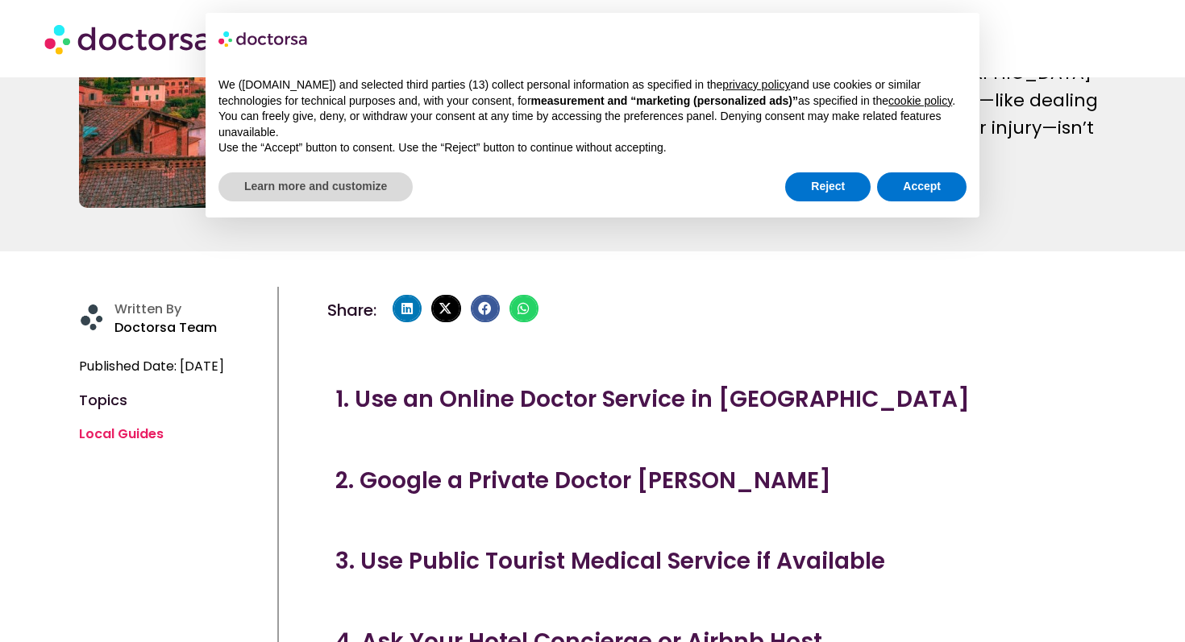
scroll to position [322, 0]
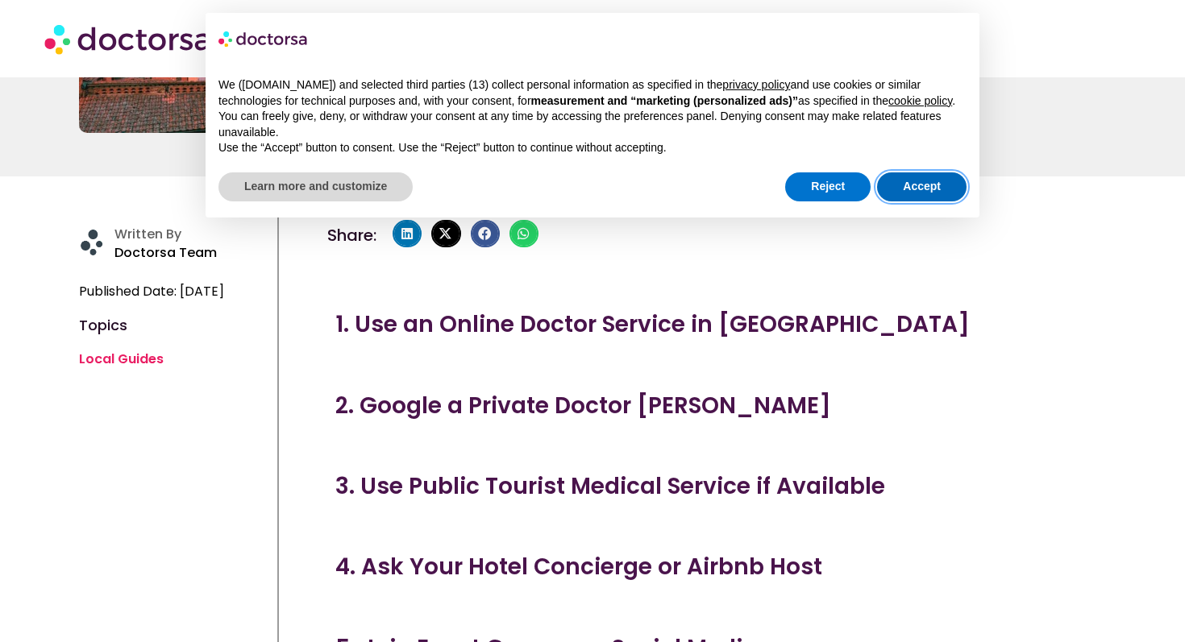
click at [897, 199] on button "Accept" at bounding box center [921, 186] width 89 height 29
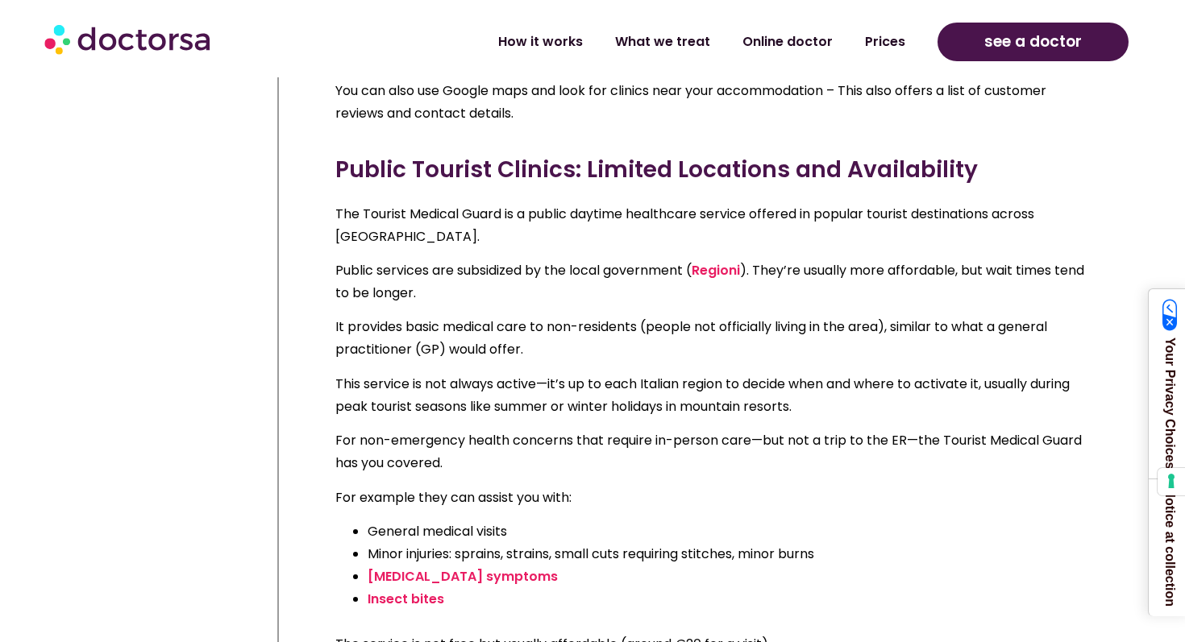
scroll to position [3977, 0]
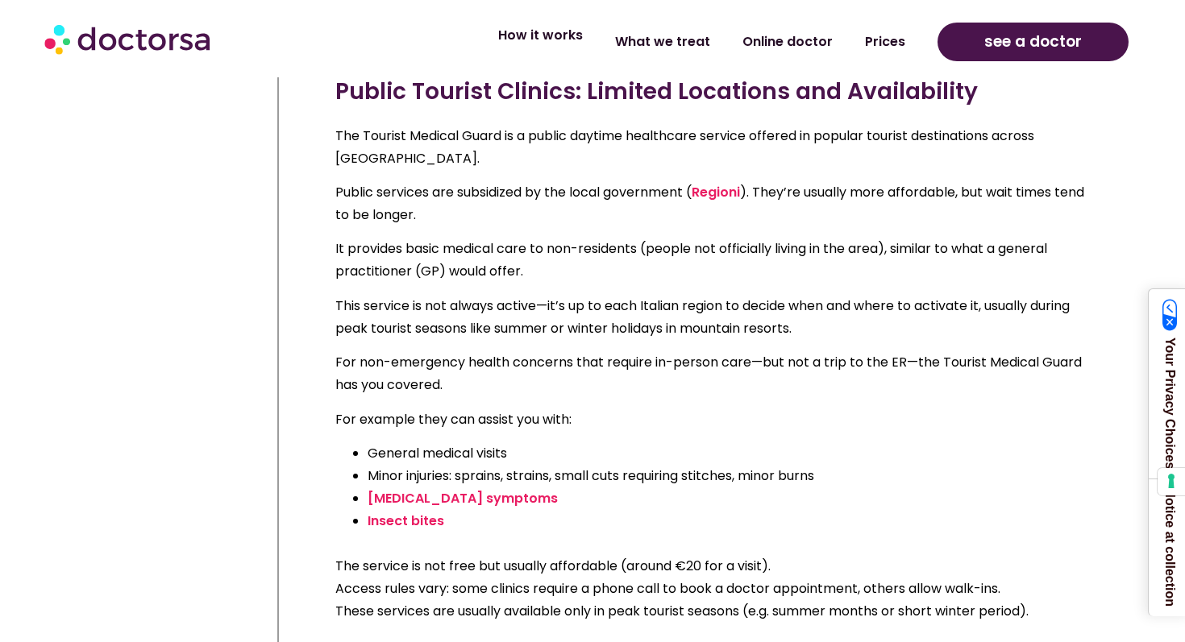
click at [562, 29] on link "How it works" at bounding box center [540, 35] width 117 height 37
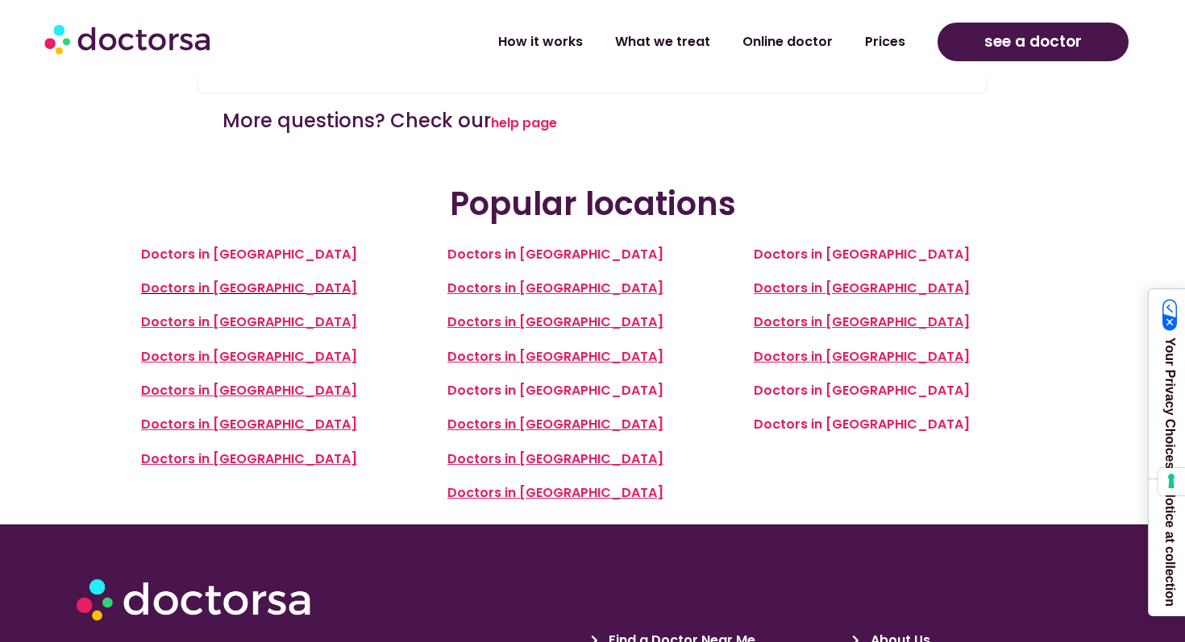
scroll to position [3522, 0]
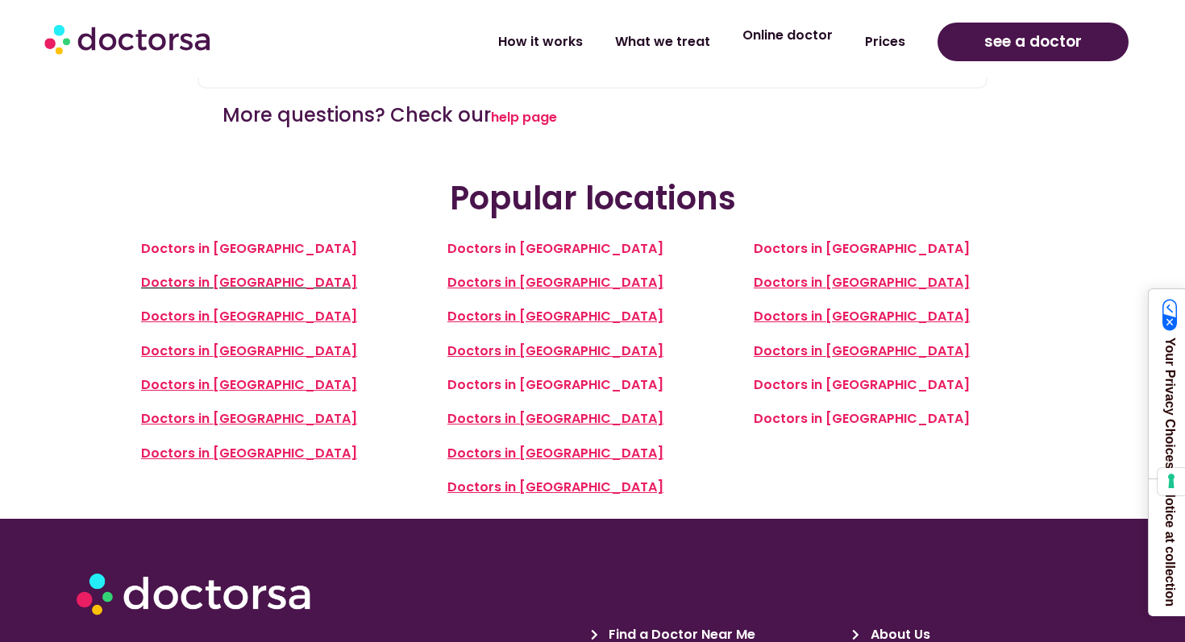
click at [804, 49] on link "Online doctor" at bounding box center [787, 35] width 123 height 37
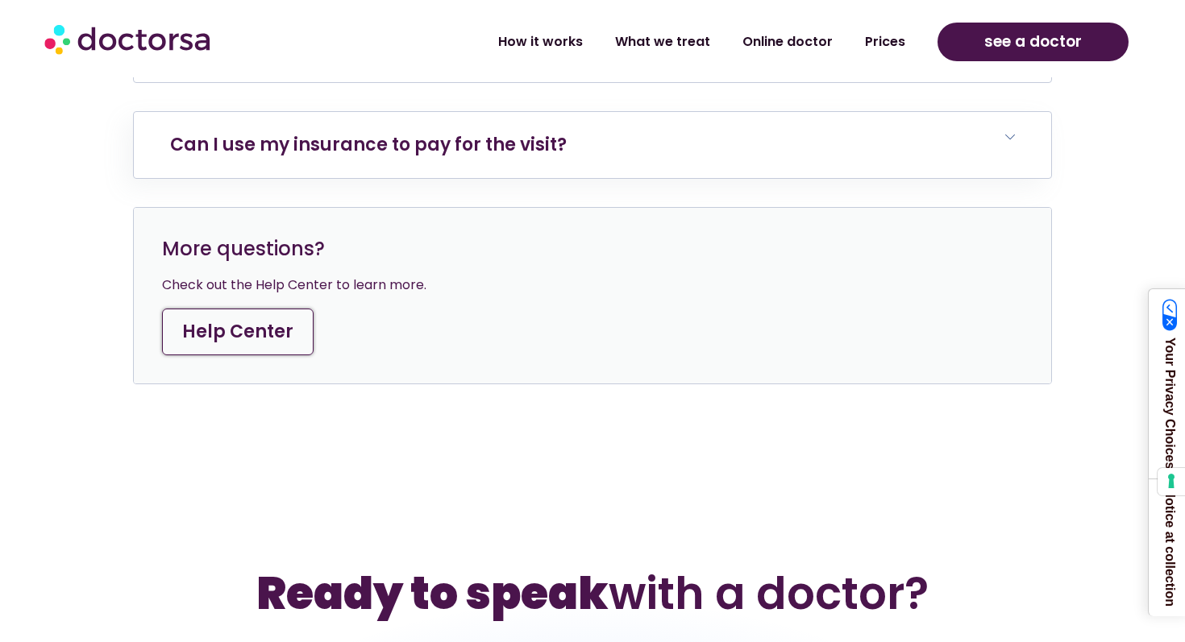
scroll to position [5619, 0]
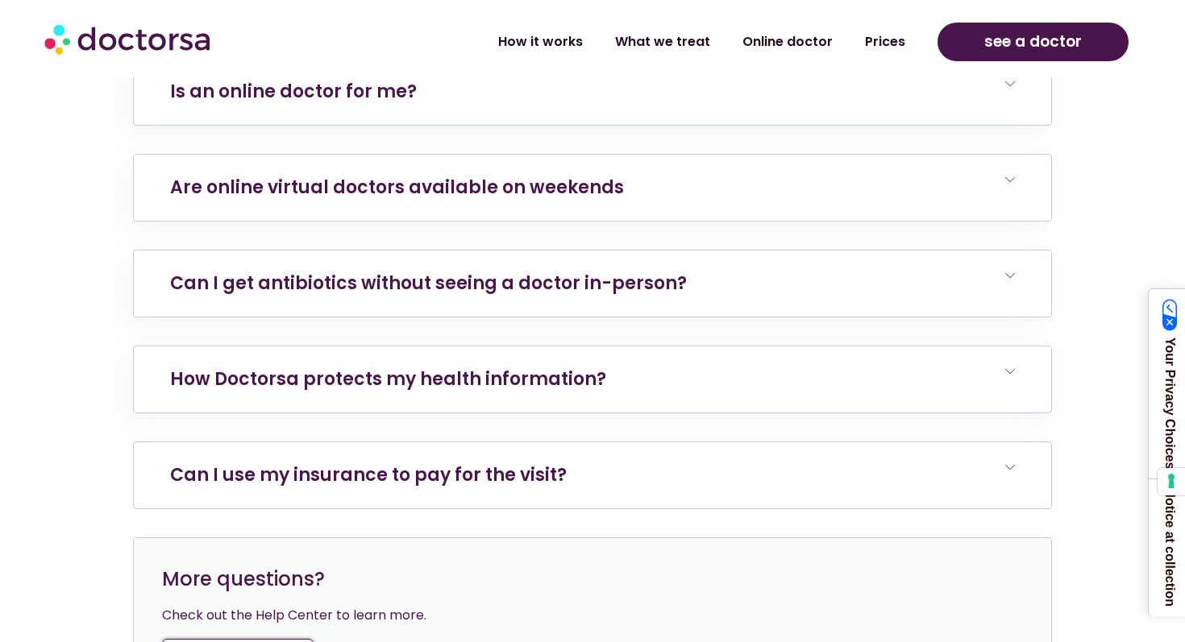
click at [452, 463] on link "Can I use my insurance to pay for the visit?" at bounding box center [368, 475] width 397 height 25
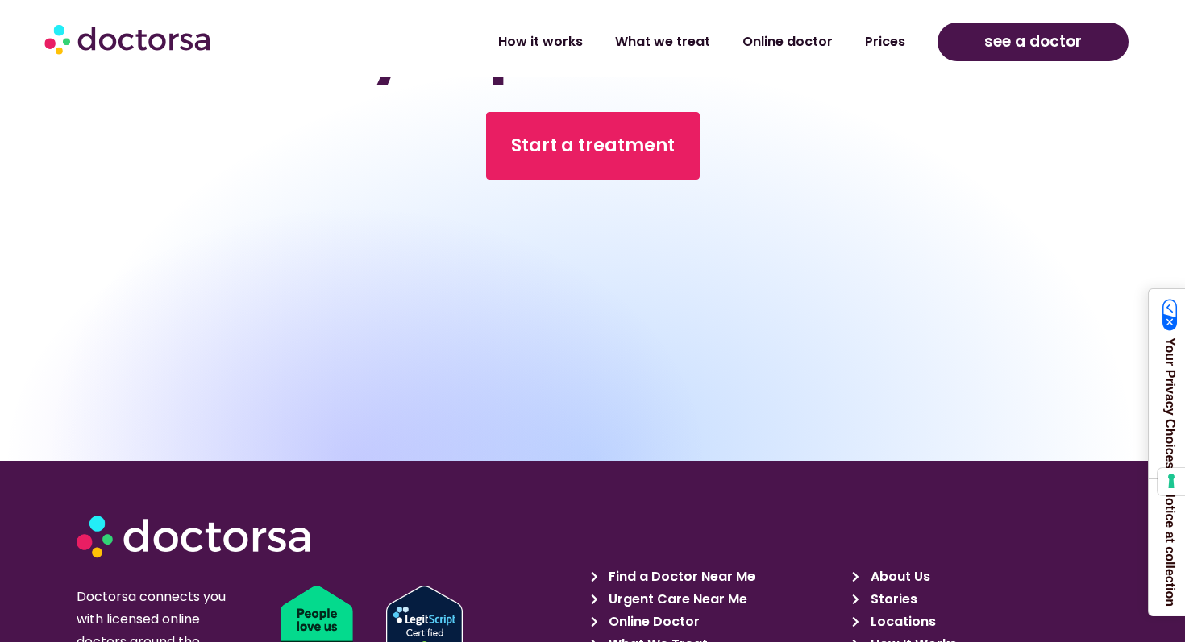
scroll to position [6934, 0]
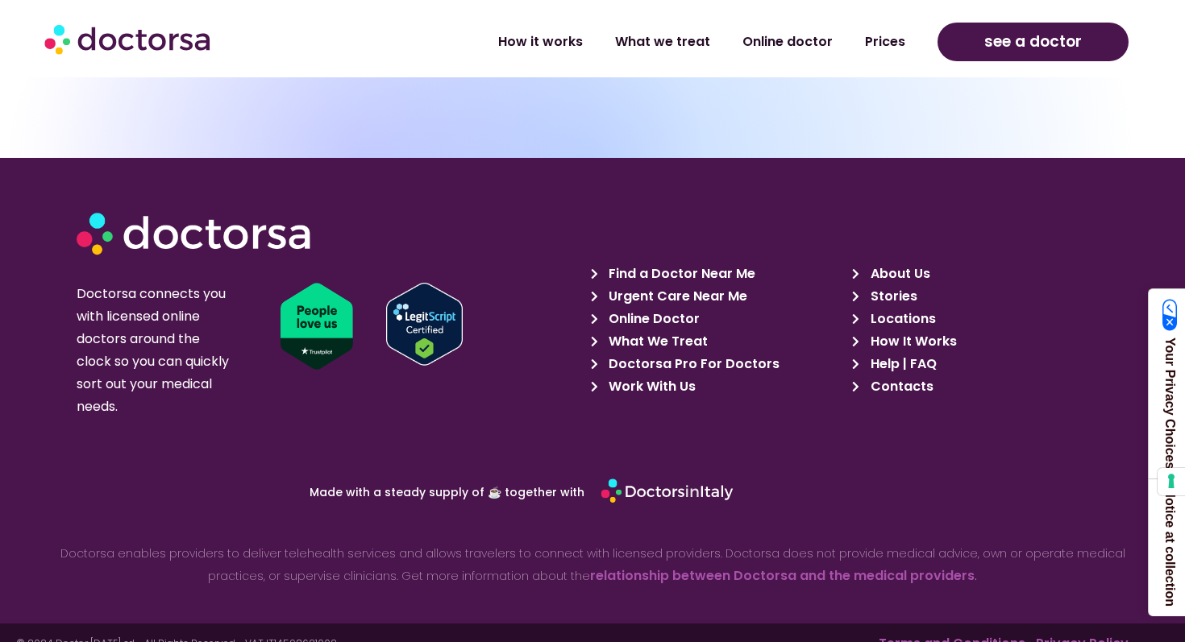
click at [655, 376] on span "Work With Us" at bounding box center [649, 387] width 91 height 23
